Goal: Task Accomplishment & Management: Use online tool/utility

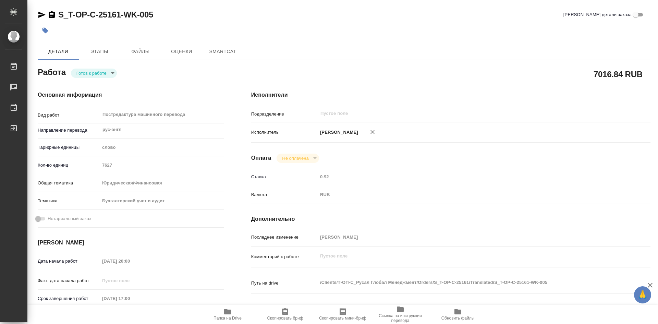
type textarea "x"
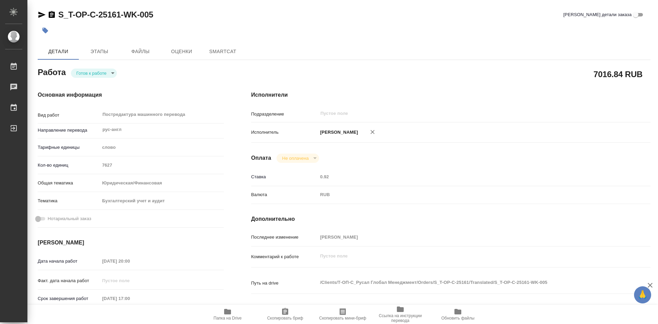
type textarea "x"
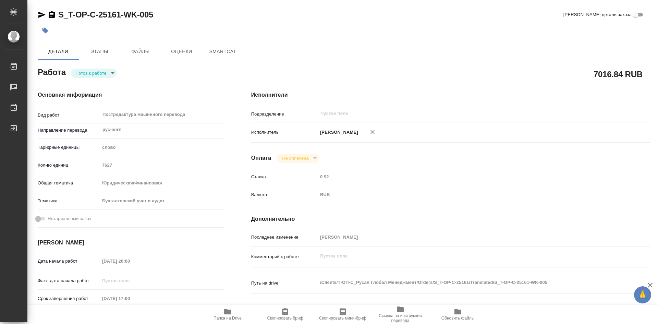
type textarea "x"
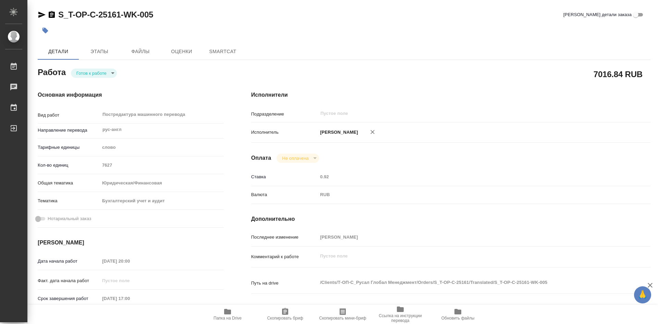
type textarea "x"
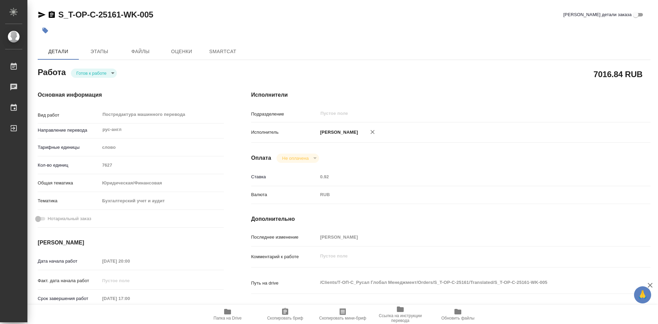
type textarea "x"
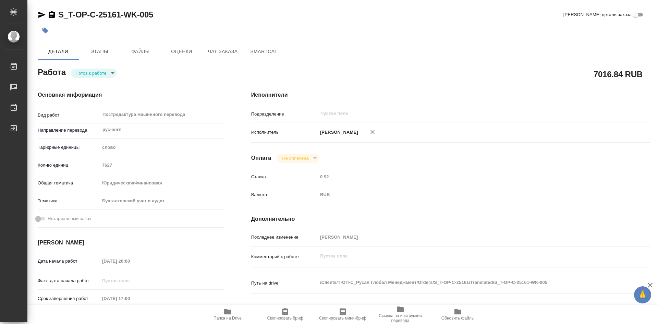
type textarea "x"
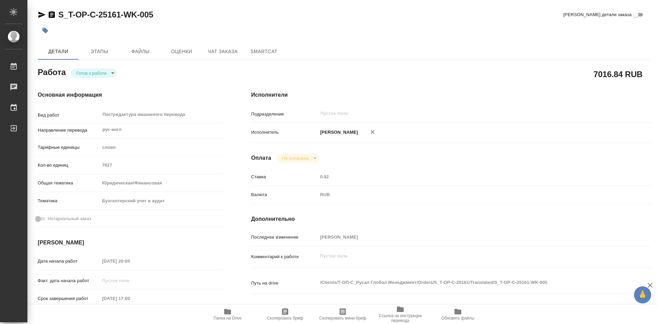
type textarea "x"
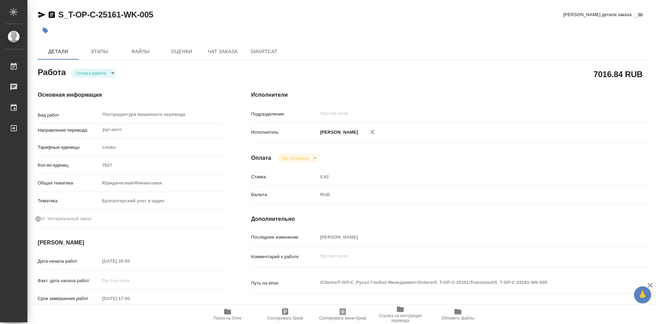
click at [225, 311] on icon "button" at bounding box center [227, 311] width 7 height 5
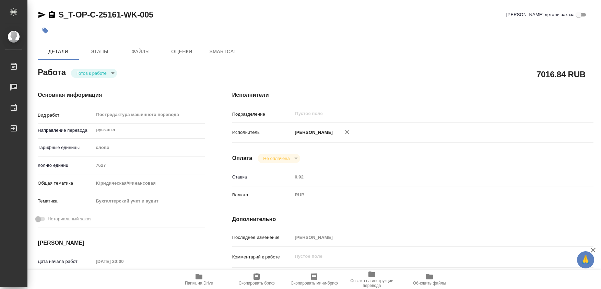
type textarea "x"
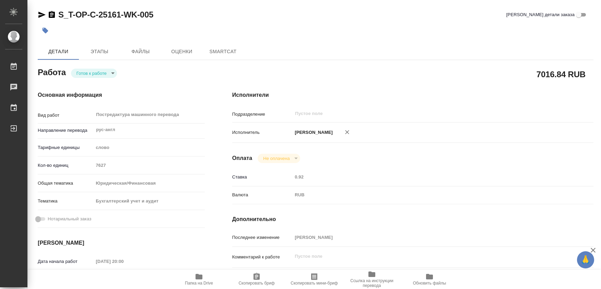
type textarea "x"
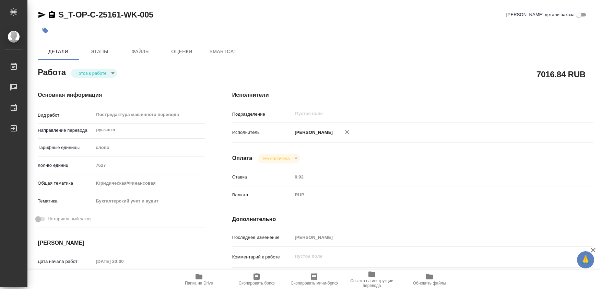
type textarea "x"
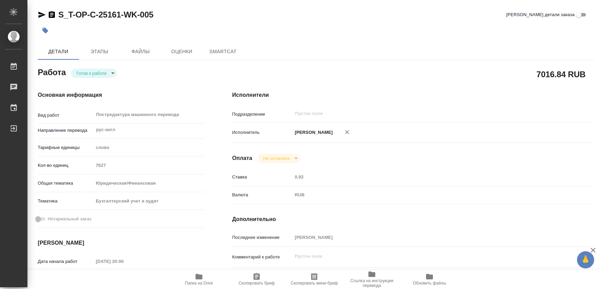
type textarea "x"
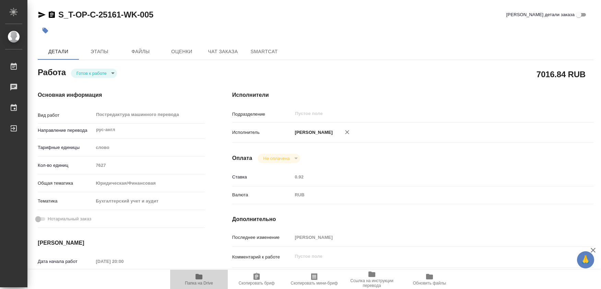
click at [199, 278] on icon "button" at bounding box center [198, 276] width 7 height 5
type textarea "x"
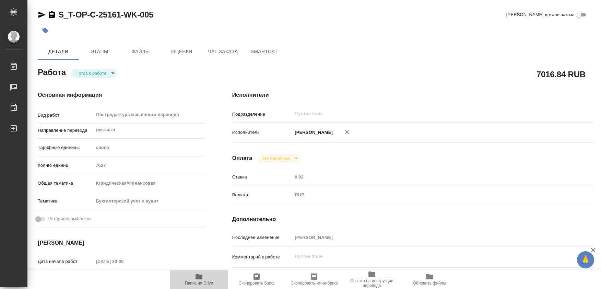
type textarea "x"
click at [199, 278] on icon "button" at bounding box center [198, 276] width 7 height 5
type textarea "x"
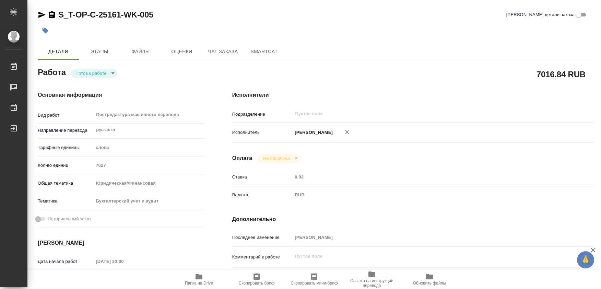
type textarea "x"
